Goal: Task Accomplishment & Management: Manage account settings

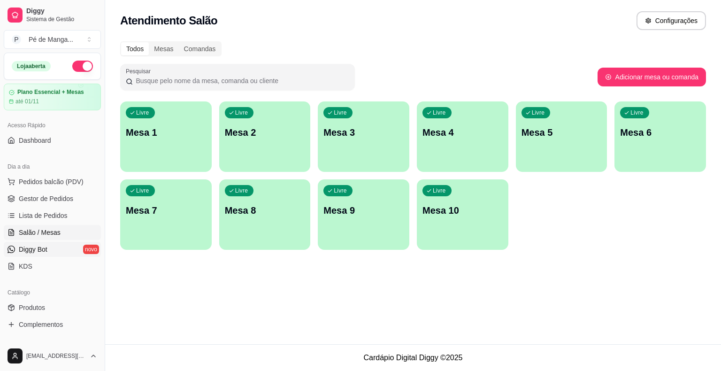
click at [52, 247] on link "Diggy Bot novo" at bounding box center [52, 249] width 97 height 15
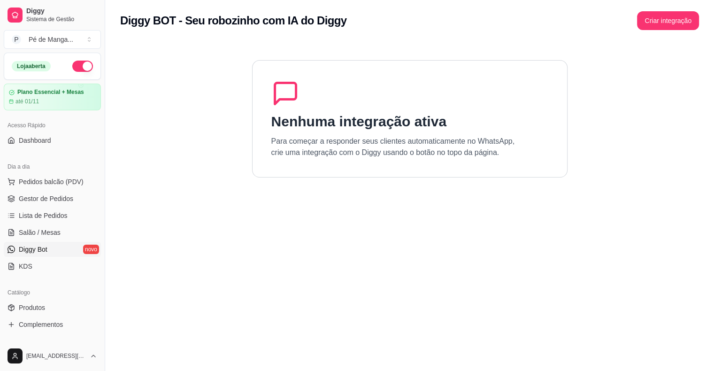
click at [52, 247] on link "Diggy Bot novo" at bounding box center [52, 249] width 97 height 15
click at [655, 21] on button "Criar integração" at bounding box center [668, 20] width 62 height 19
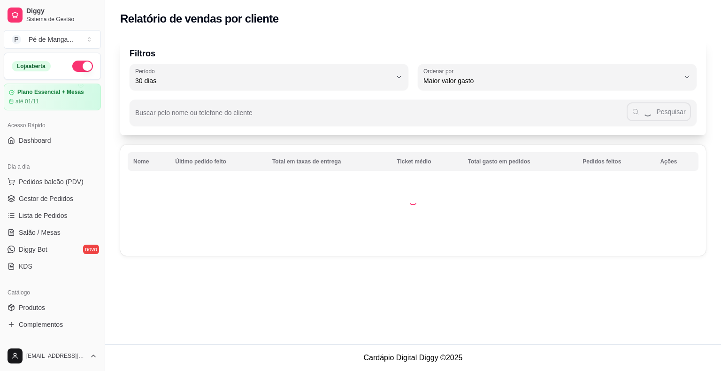
select select "30"
select select "HIGHEST_TOTAL_SPENT_WITH_ORDERS"
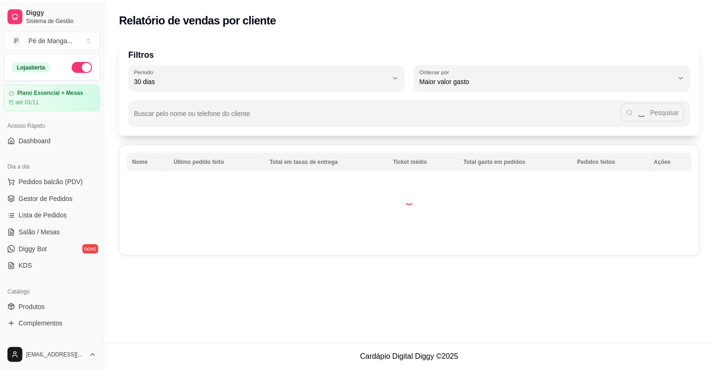
scroll to position [94, 0]
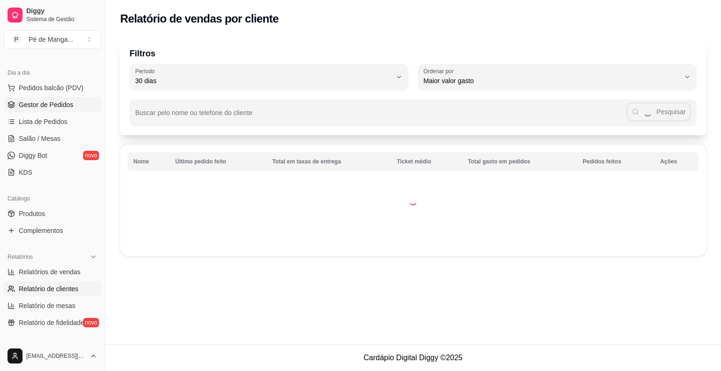
click at [31, 104] on span "Gestor de Pedidos" at bounding box center [46, 104] width 54 height 9
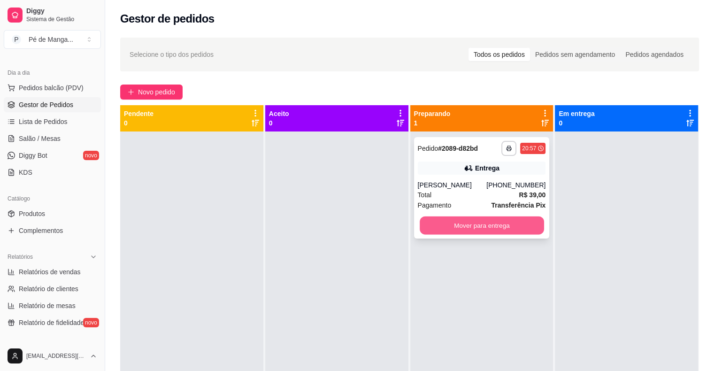
click at [440, 226] on button "Mover para entrega" at bounding box center [481, 225] width 124 height 18
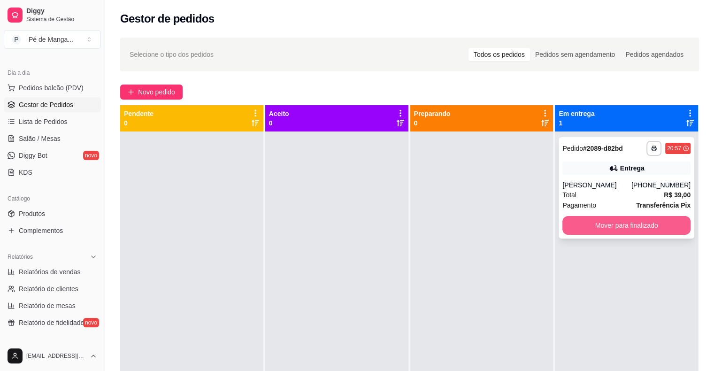
click at [621, 226] on button "Mover para finalizado" at bounding box center [626, 225] width 128 height 19
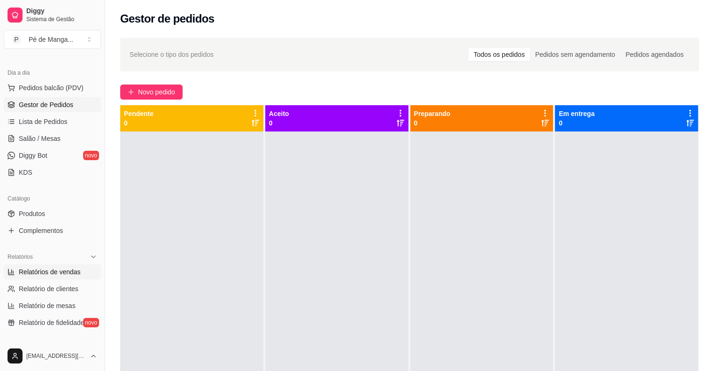
click at [57, 270] on span "Relatórios de vendas" at bounding box center [50, 271] width 62 height 9
select select "ALL"
select select "0"
